Goal: Task Accomplishment & Management: Manage account settings

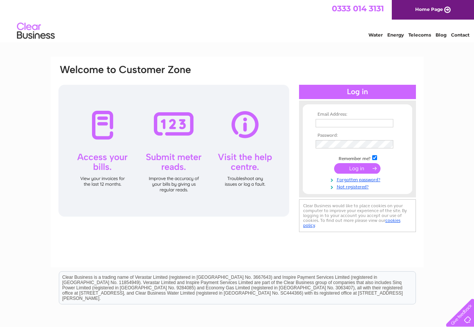
type input "Estates@aberdeenshire.gov.uk"
click at [356, 169] on input "submit" at bounding box center [357, 168] width 46 height 11
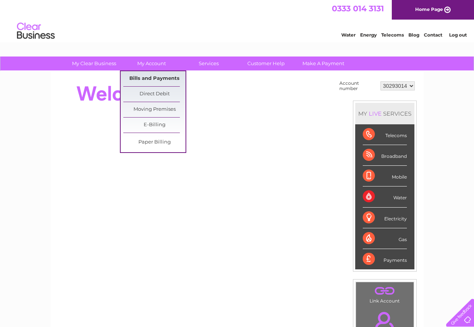
click at [161, 77] on link "Bills and Payments" at bounding box center [154, 78] width 62 height 15
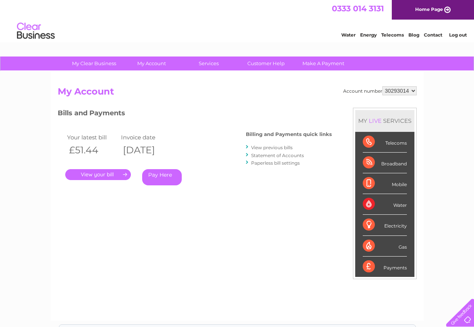
click at [414, 90] on select "30293014 30293017 30293023 30293024 30293027 30293028 30293029 30293033 30304177" at bounding box center [399, 90] width 34 height 9
select select "30304177"
click at [382, 86] on select "30293014 30293017 30293023 30293024 30293027 30293028 30293029 30293033 30304177" at bounding box center [399, 90] width 34 height 9
click at [270, 156] on link "Statement of Accounts" at bounding box center [277, 156] width 53 height 6
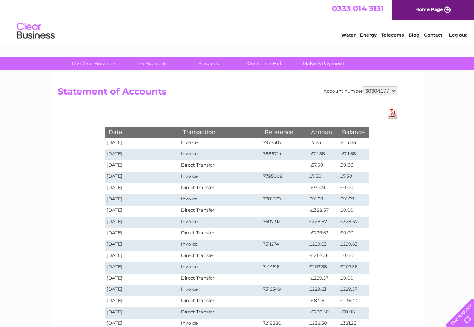
click at [193, 143] on td "Invoice" at bounding box center [219, 143] width 81 height 11
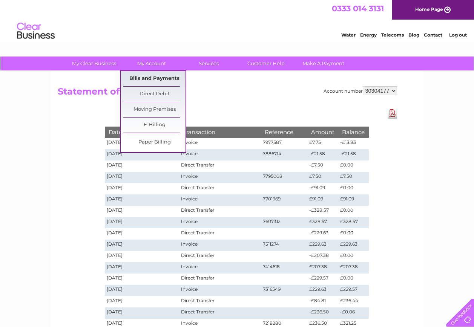
click at [157, 78] on link "Bills and Payments" at bounding box center [154, 78] width 62 height 15
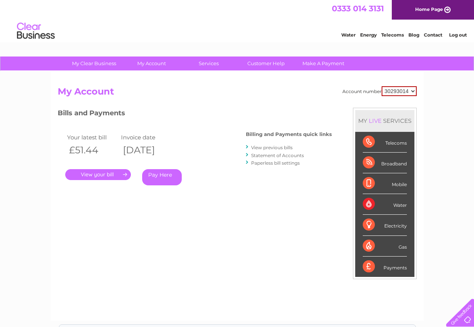
click at [263, 147] on link "View previous bills" at bounding box center [271, 148] width 41 height 6
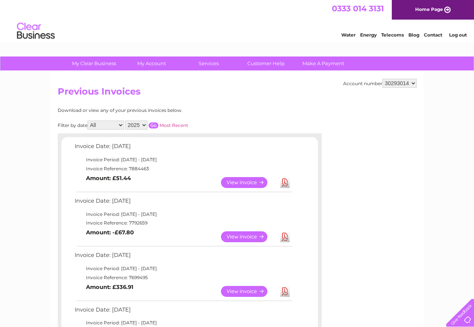
click at [248, 181] on link "View" at bounding box center [248, 182] width 55 height 11
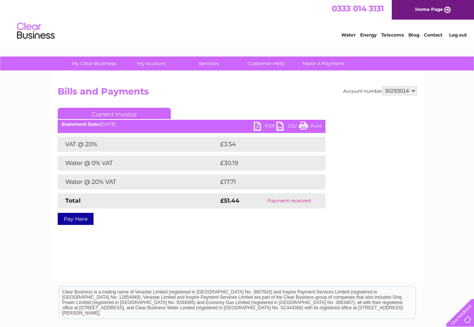
click at [270, 124] on link "PDF" at bounding box center [265, 127] width 23 height 11
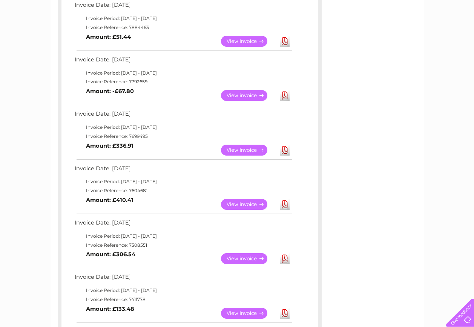
scroll to position [151, 0]
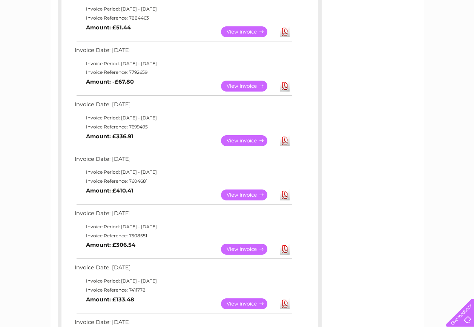
click at [245, 140] on link "View" at bounding box center [248, 140] width 55 height 11
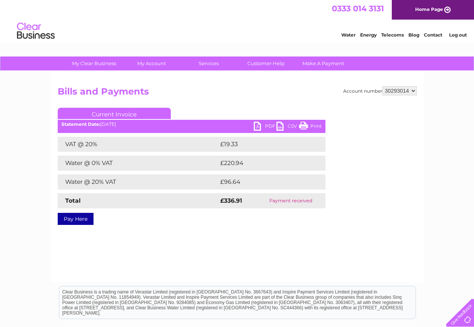
click at [258, 125] on link "PDF" at bounding box center [265, 127] width 23 height 11
click at [412, 90] on select "30293014 30293017 30293023 30293024 30293027 30293028 30293029 30293033 30304177" at bounding box center [399, 90] width 34 height 9
select select "30304177"
click at [382, 86] on select "30293014 30293017 30293023 30293024 30293027 30293028 30293029 30293033 30304177" at bounding box center [399, 90] width 34 height 9
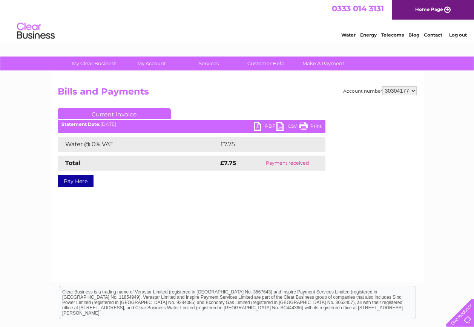
click at [259, 125] on link "PDF" at bounding box center [265, 127] width 23 height 11
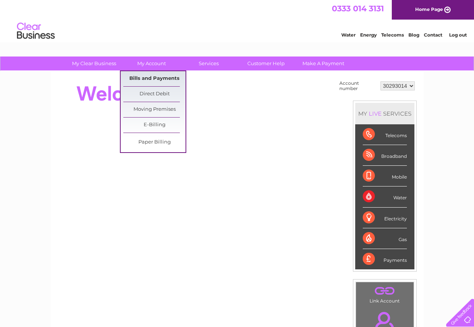
click at [159, 78] on link "Bills and Payments" at bounding box center [154, 78] width 62 height 15
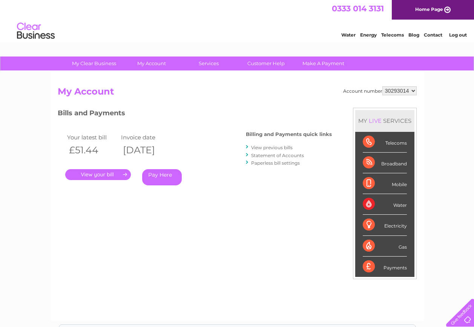
click at [414, 89] on select "30293014 30293017 30293023 30293024 30293027 30293028 30293029 30293033 30304177" at bounding box center [399, 90] width 34 height 9
select select "30304177"
click at [382, 86] on select "30293014 30293017 30293023 30293024 30293027 30293028 30293029 30293033 30304177" at bounding box center [399, 90] width 34 height 9
click at [271, 148] on link "View previous bills" at bounding box center [271, 148] width 41 height 6
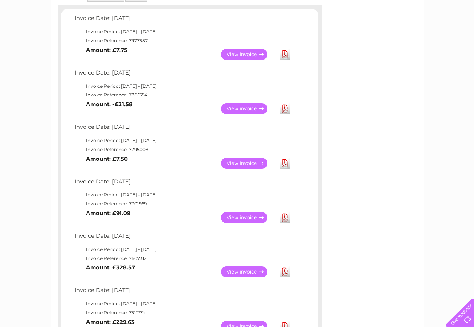
scroll to position [151, 0]
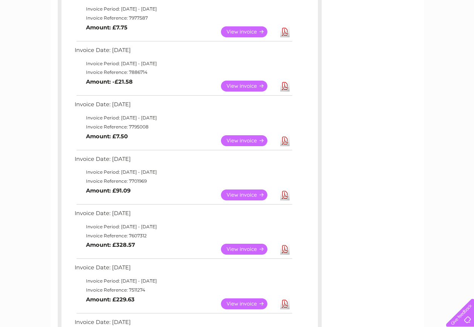
click at [244, 250] on link "View" at bounding box center [248, 249] width 55 height 11
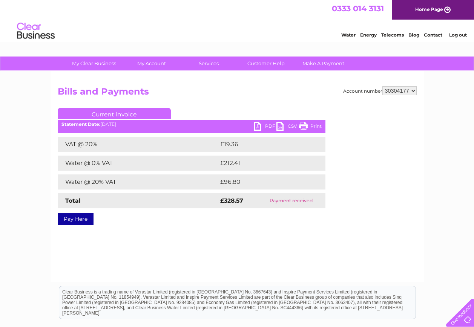
click at [258, 126] on link "PDF" at bounding box center [265, 127] width 23 height 11
